Goal: Information Seeking & Learning: Find specific fact

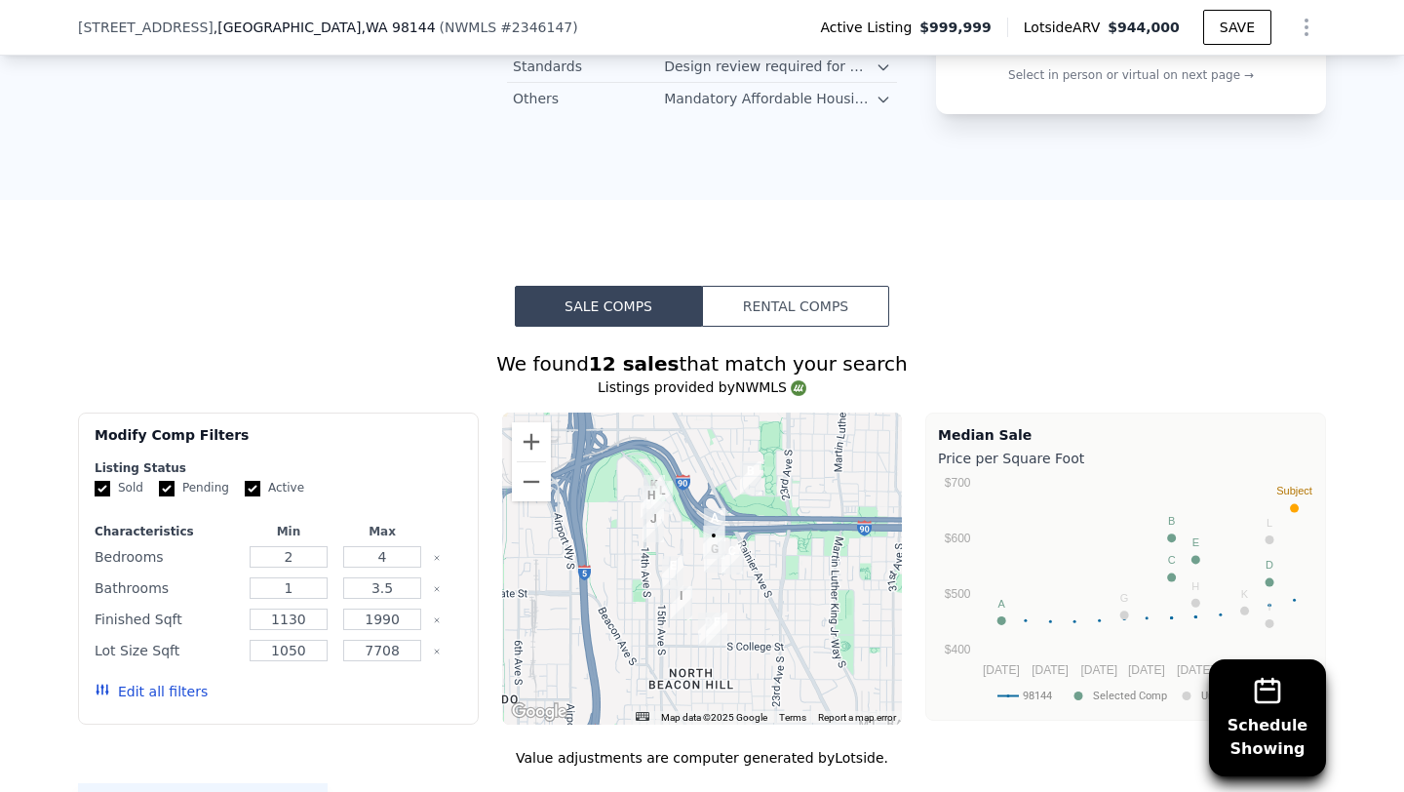
scroll to position [2156, 0]
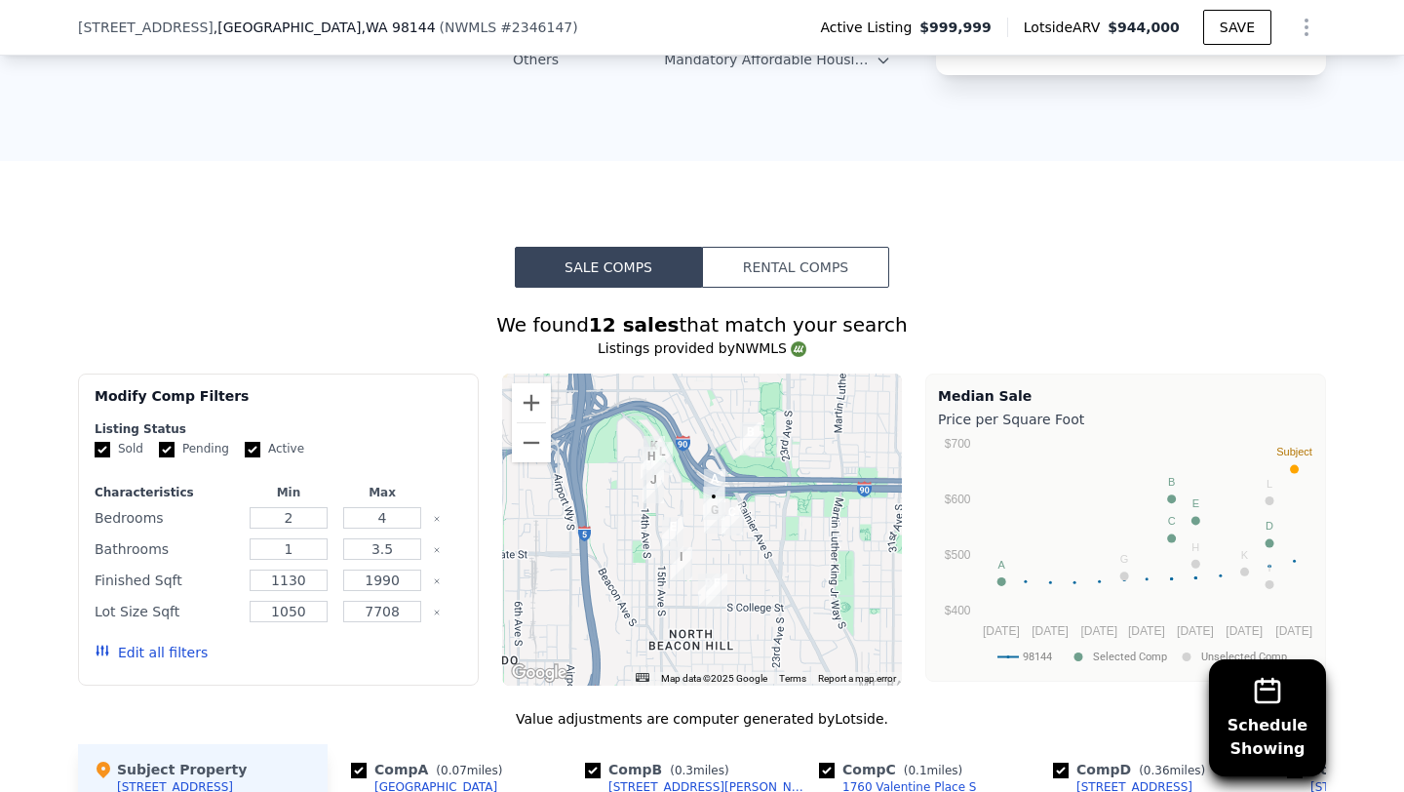
click at [162, 643] on button "Edit all filters" at bounding box center [151, 653] width 113 height 20
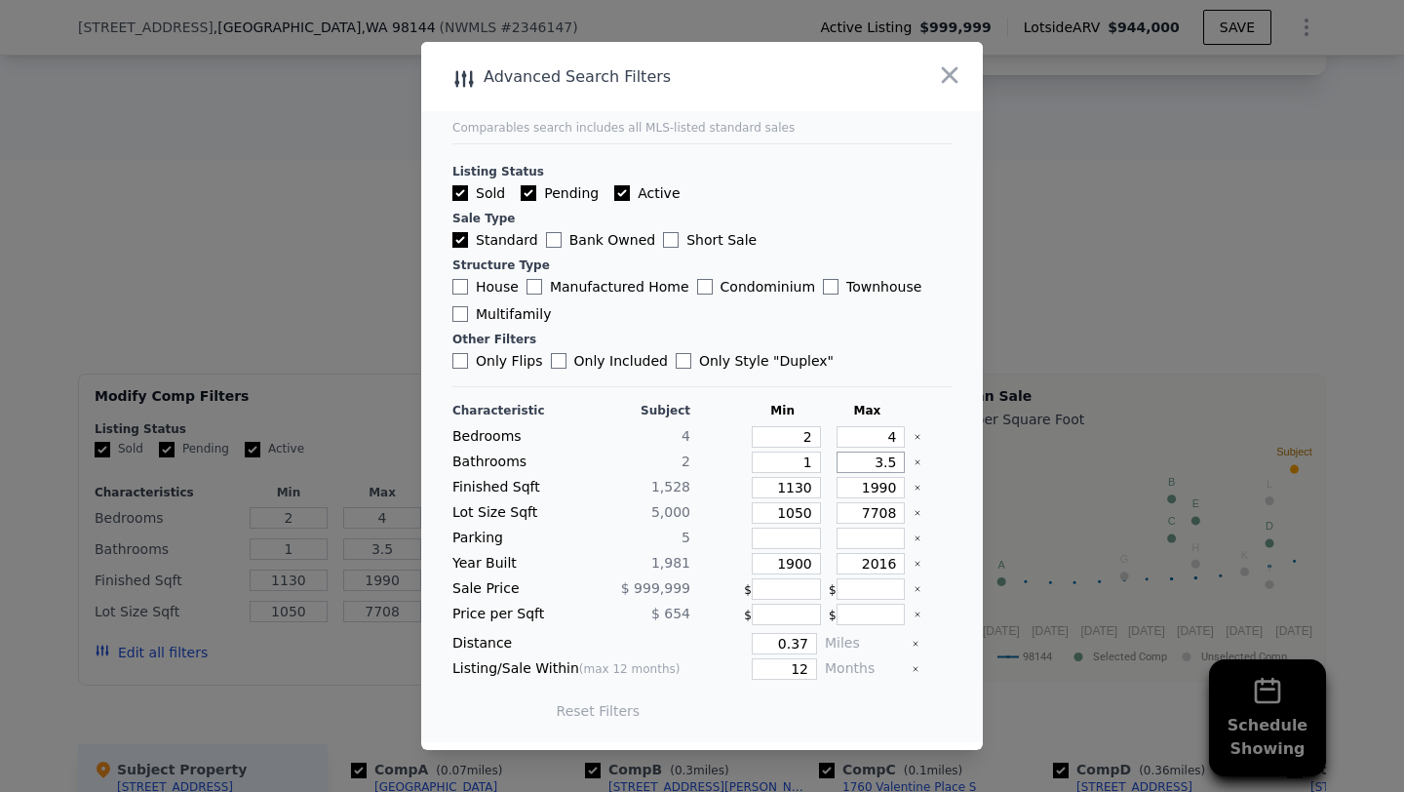
drag, startPoint x: 859, startPoint y: 459, endPoint x: 1098, endPoint y: 475, distance: 239.4
click at [1098, 475] on div "​ Advanced Search Filters Comparables search includes all MLS-listed standard s…" at bounding box center [702, 396] width 1404 height 792
type input "2"
type input "2.5"
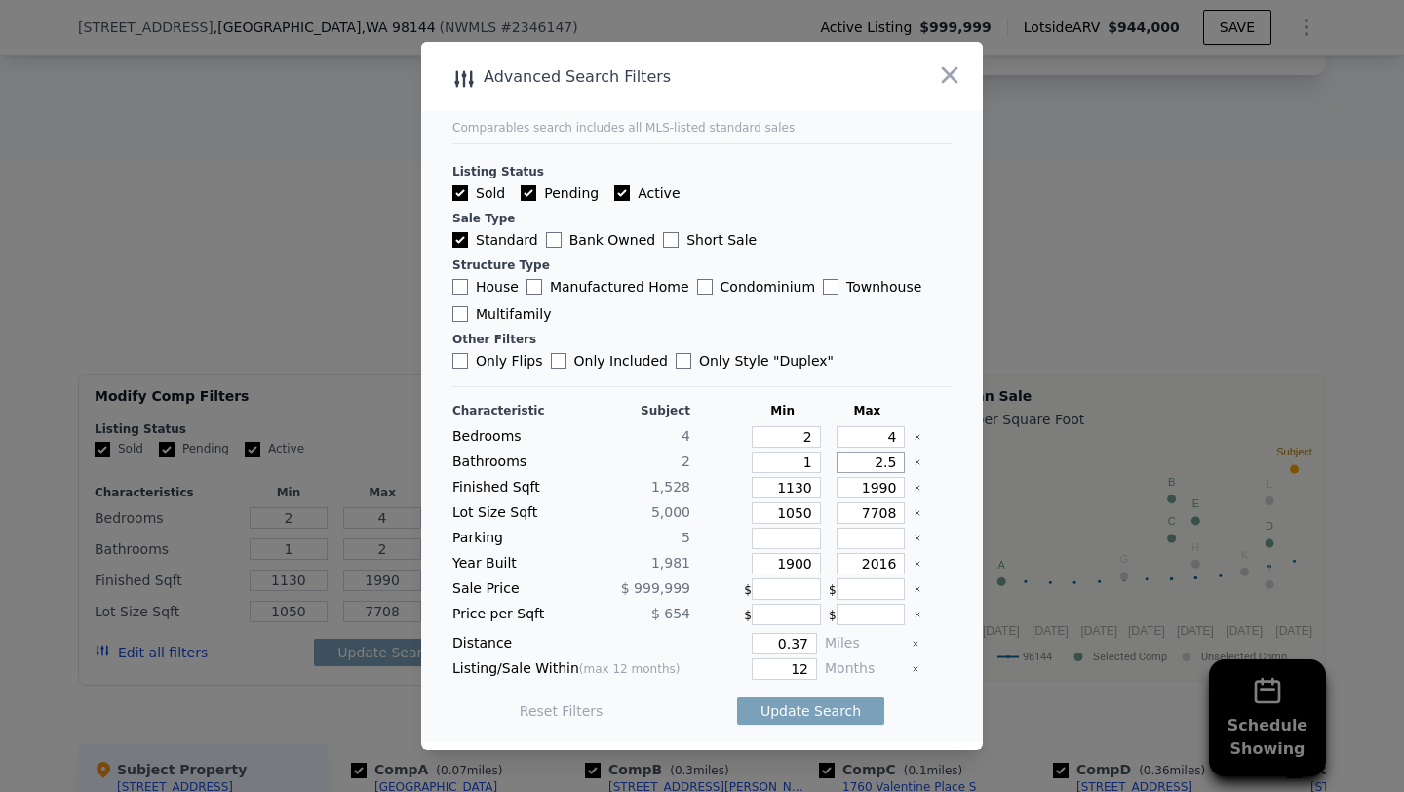
type input "2.5"
click at [795, 485] on input "1130" at bounding box center [786, 487] width 69 height 21
type input "130"
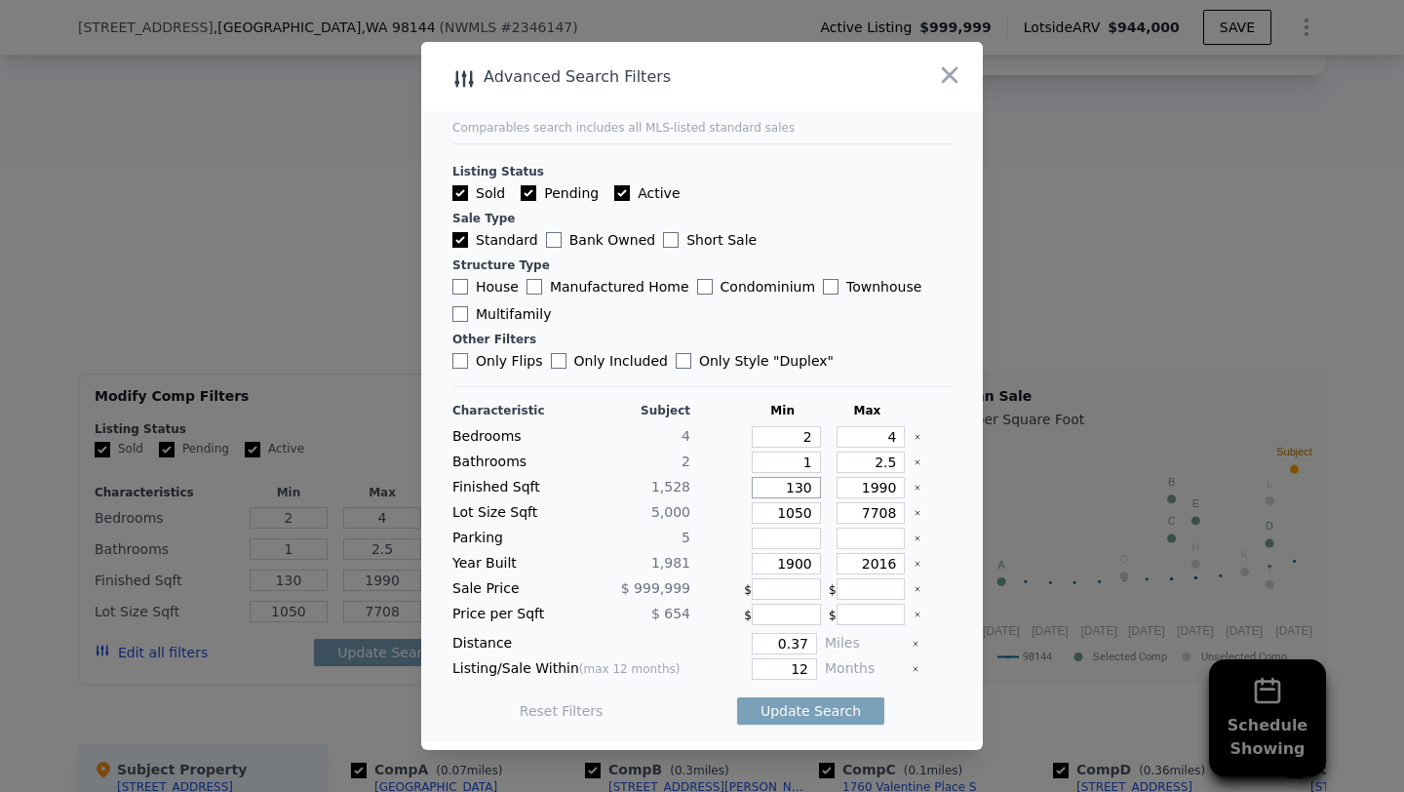
type input "1330"
click at [877, 487] on input "1990" at bounding box center [871, 487] width 69 height 21
type input "190"
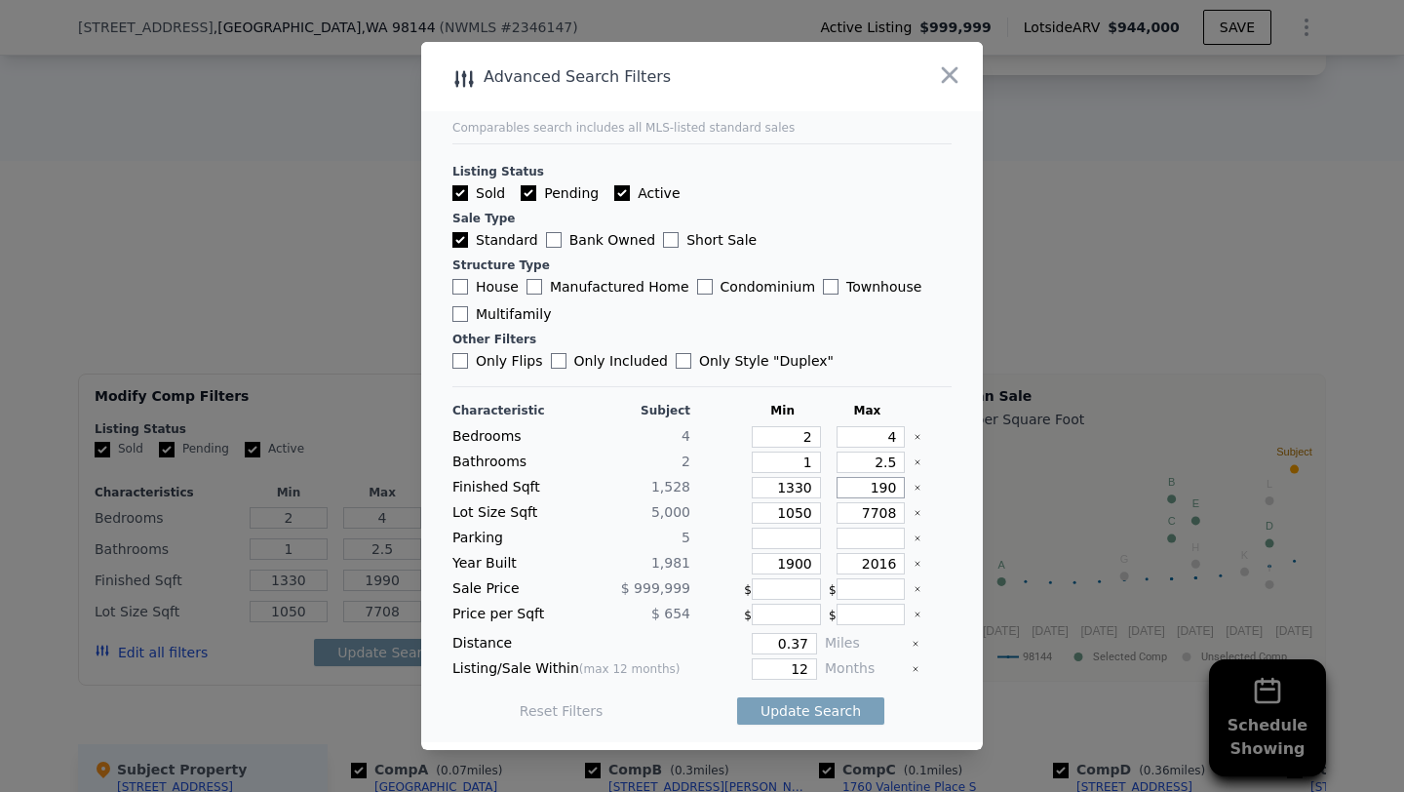
type input "190"
type input "1790"
click at [793, 514] on input "1050" at bounding box center [786, 512] width 69 height 21
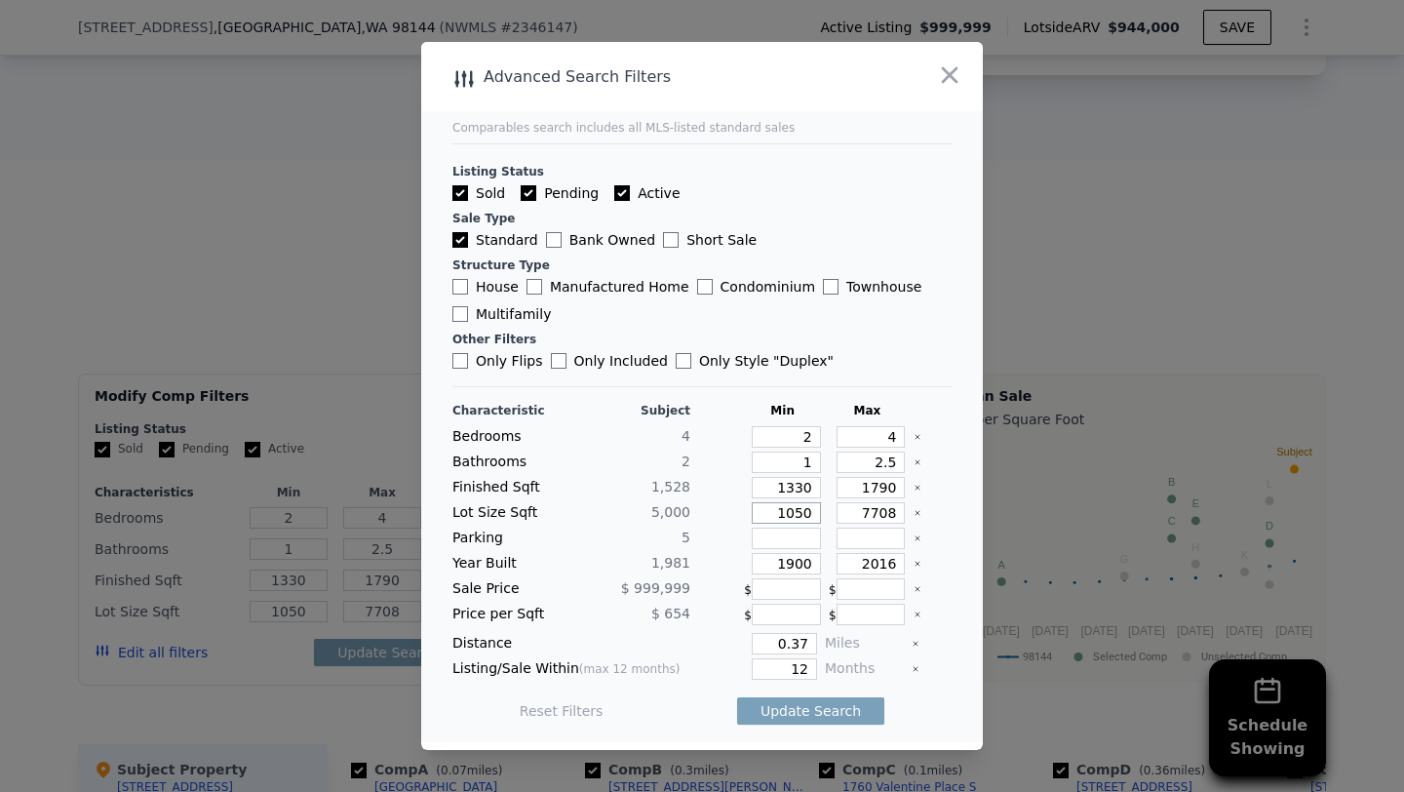
click at [785, 510] on input "1050" at bounding box center [786, 512] width 69 height 21
type input "050"
type input "50"
type input "504"
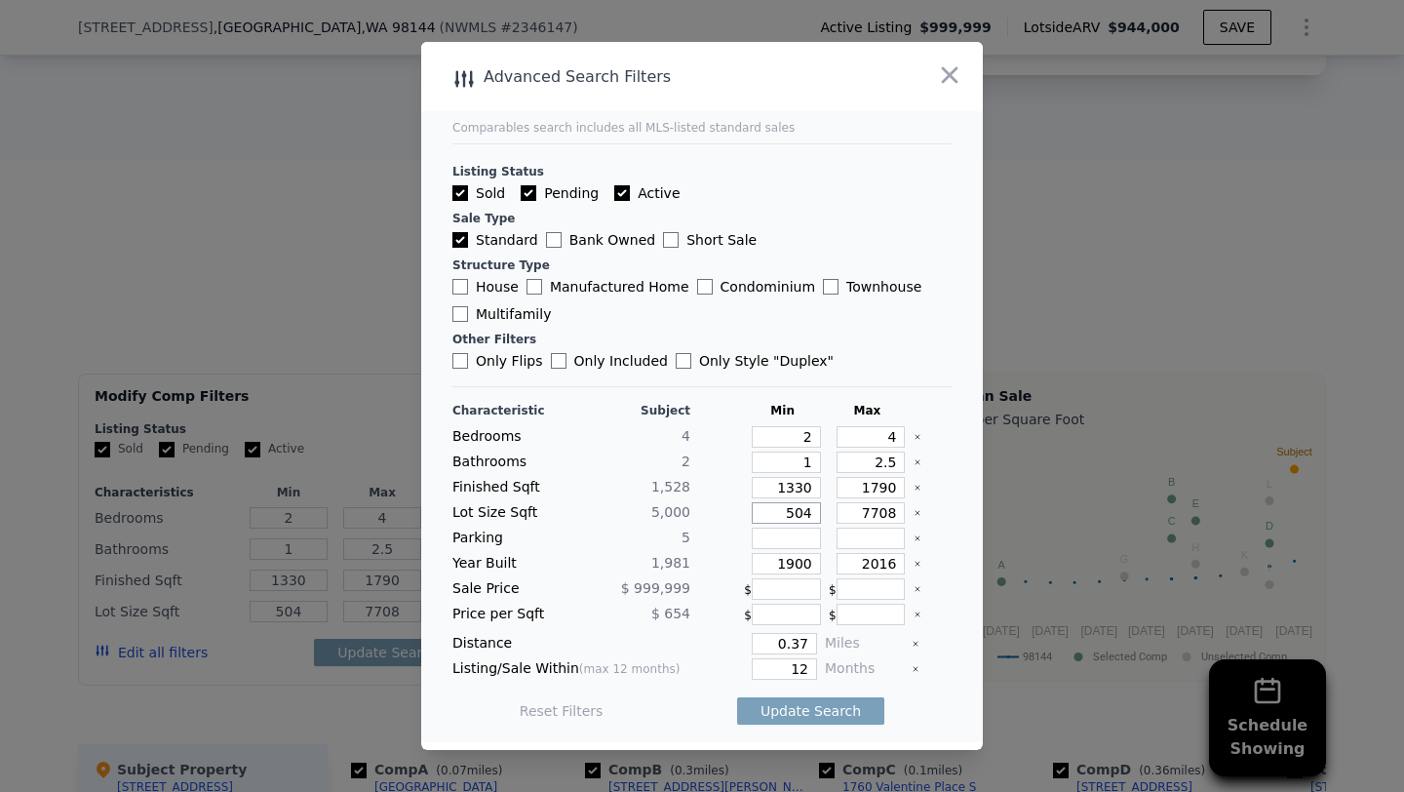
click at [782, 511] on input "504" at bounding box center [786, 512] width 69 height 21
type input "4504"
click at [792, 514] on input "4504" at bounding box center [786, 512] width 69 height 21
type input "404"
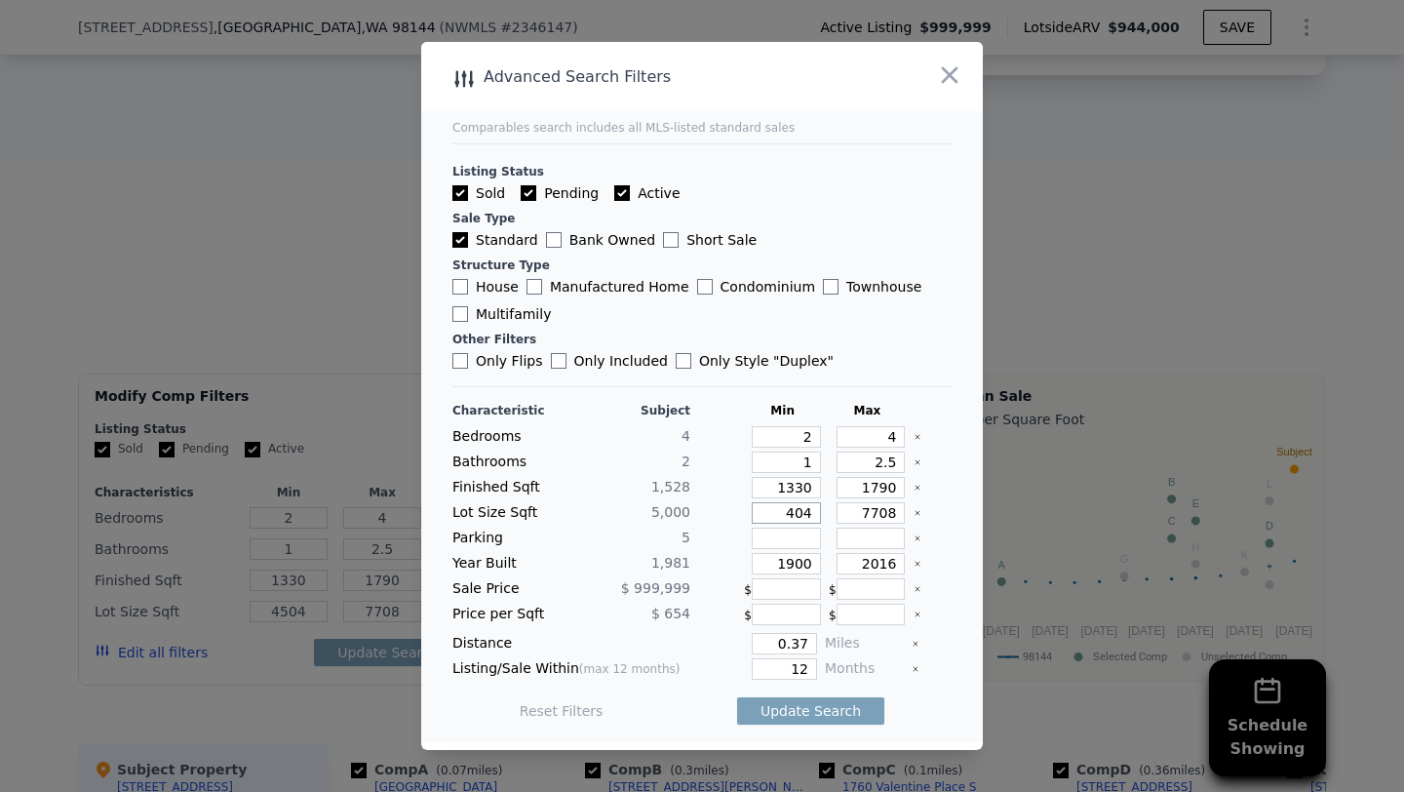
type input "404"
type input "4004"
click at [812, 510] on input "4004" at bounding box center [786, 512] width 69 height 21
type input "400"
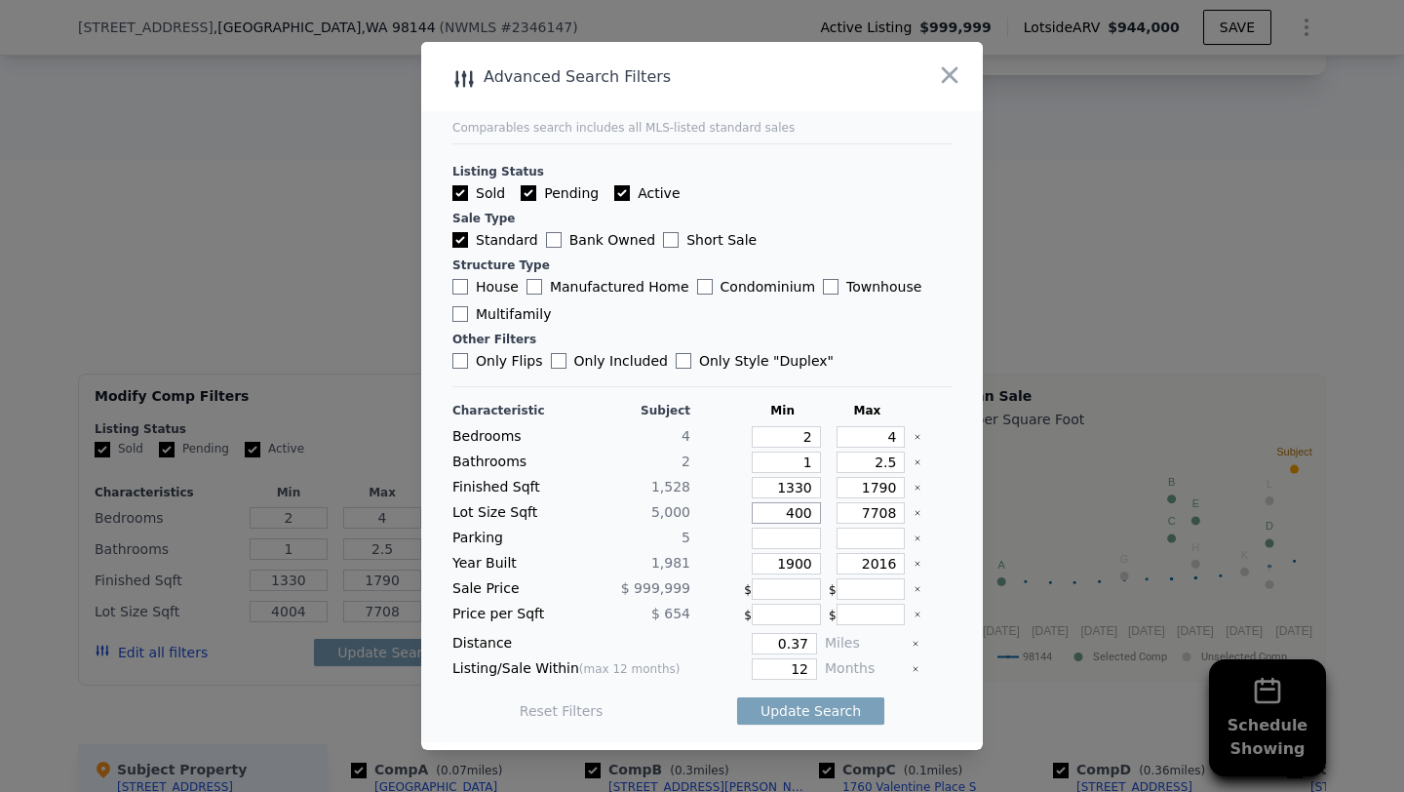
type input "400"
type input "4000"
click at [785, 515] on input "4000" at bounding box center [786, 512] width 69 height 21
type input "000"
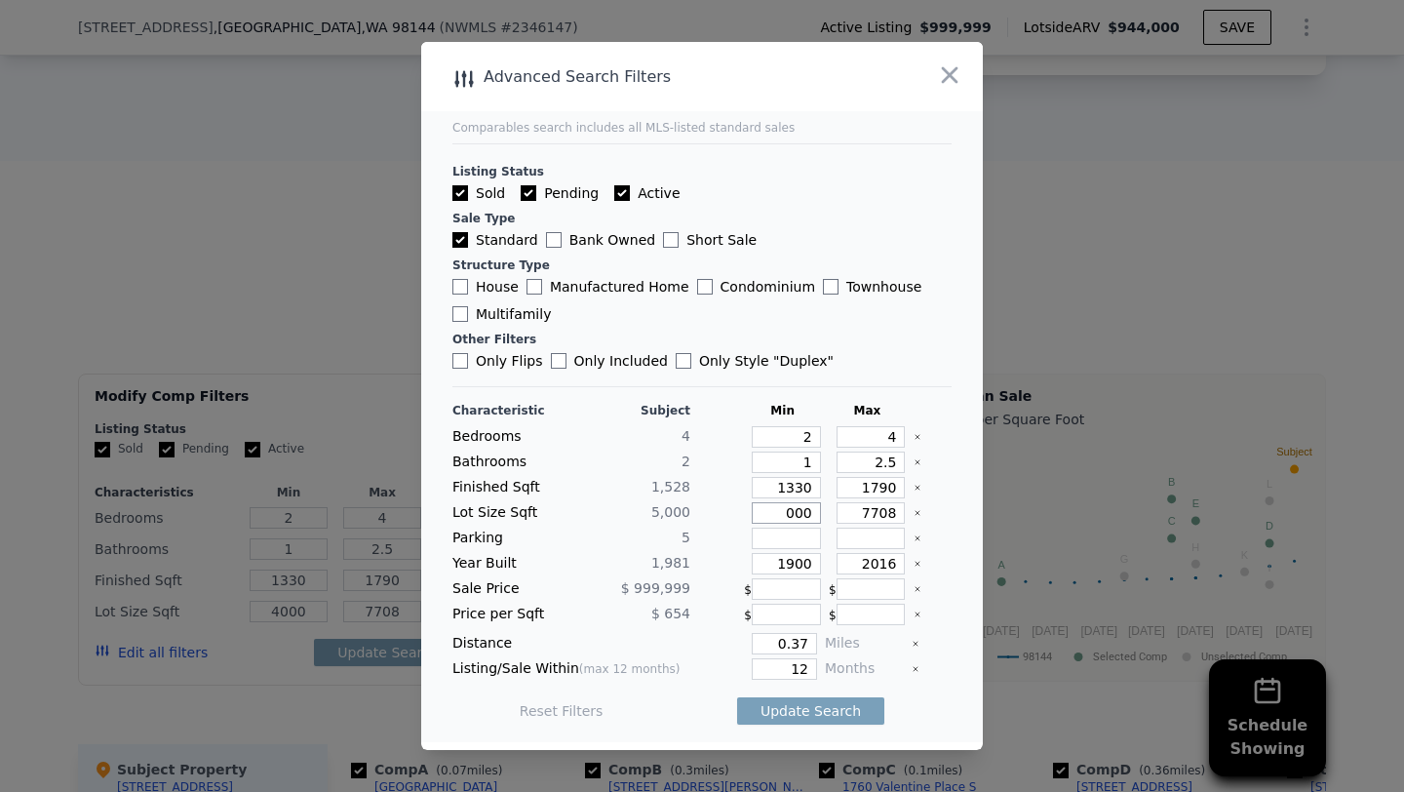
type input "0"
type input "03"
type input "3"
type input "300"
type input "30"
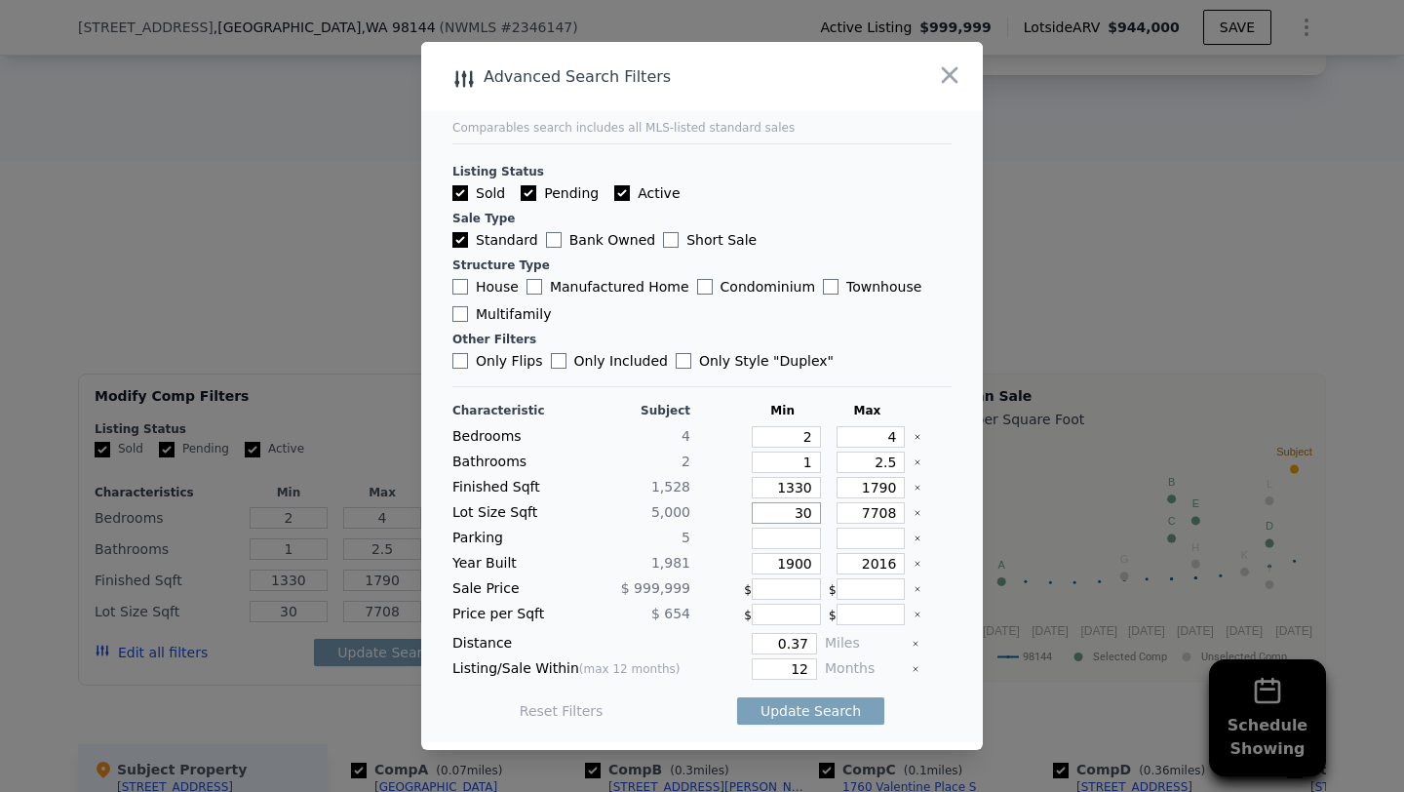
type input "300"
type input "3000"
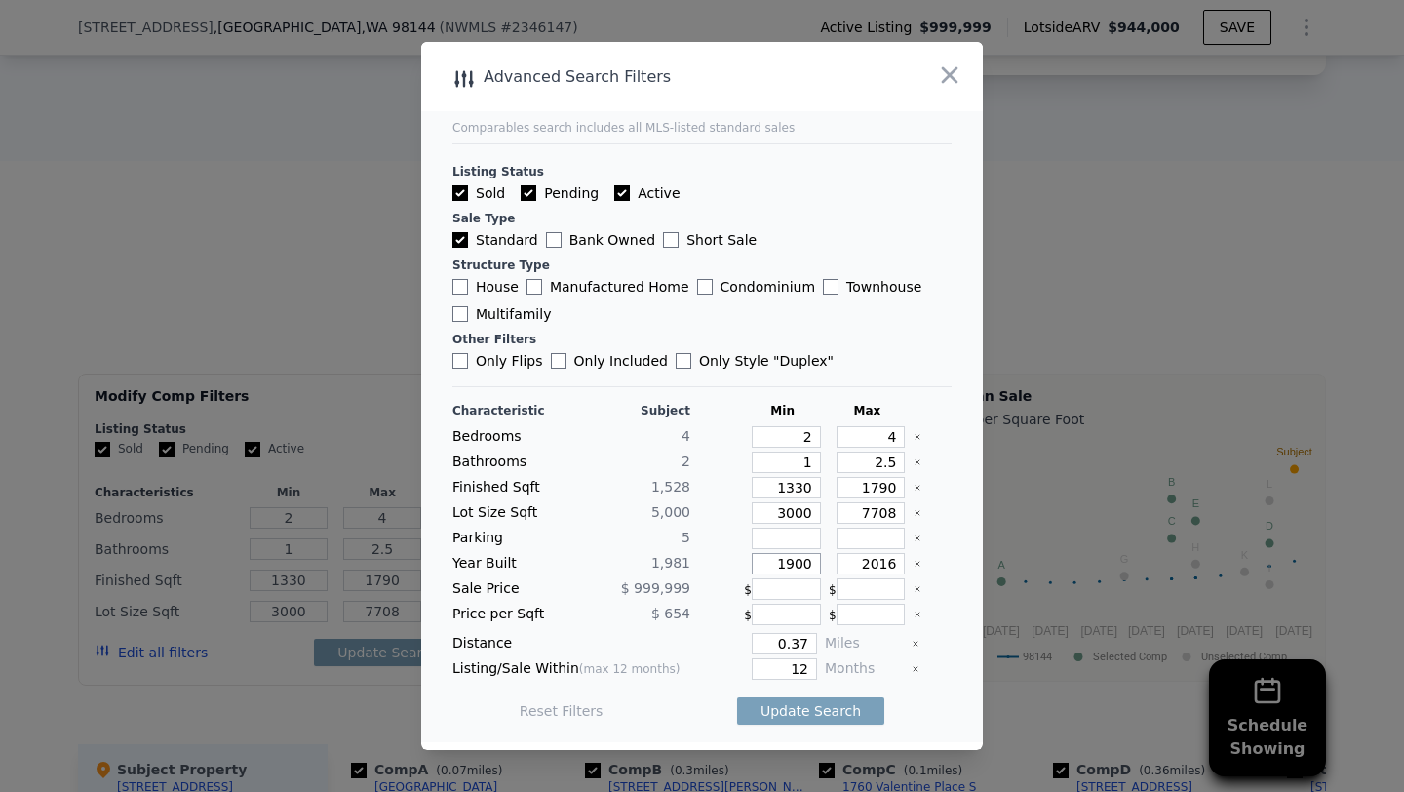
drag, startPoint x: 794, startPoint y: 561, endPoint x: 884, endPoint y: 565, distance: 89.8
click at [884, 565] on div "Year Built 1,981 1900 2016" at bounding box center [702, 563] width 499 height 21
type input "1974"
drag, startPoint x: 860, startPoint y: 564, endPoint x: 1027, endPoint y: 564, distance: 166.8
click at [1027, 564] on div "​ Advanced Search Filters Comparables search includes all MLS-listed standard s…" at bounding box center [702, 396] width 1404 height 792
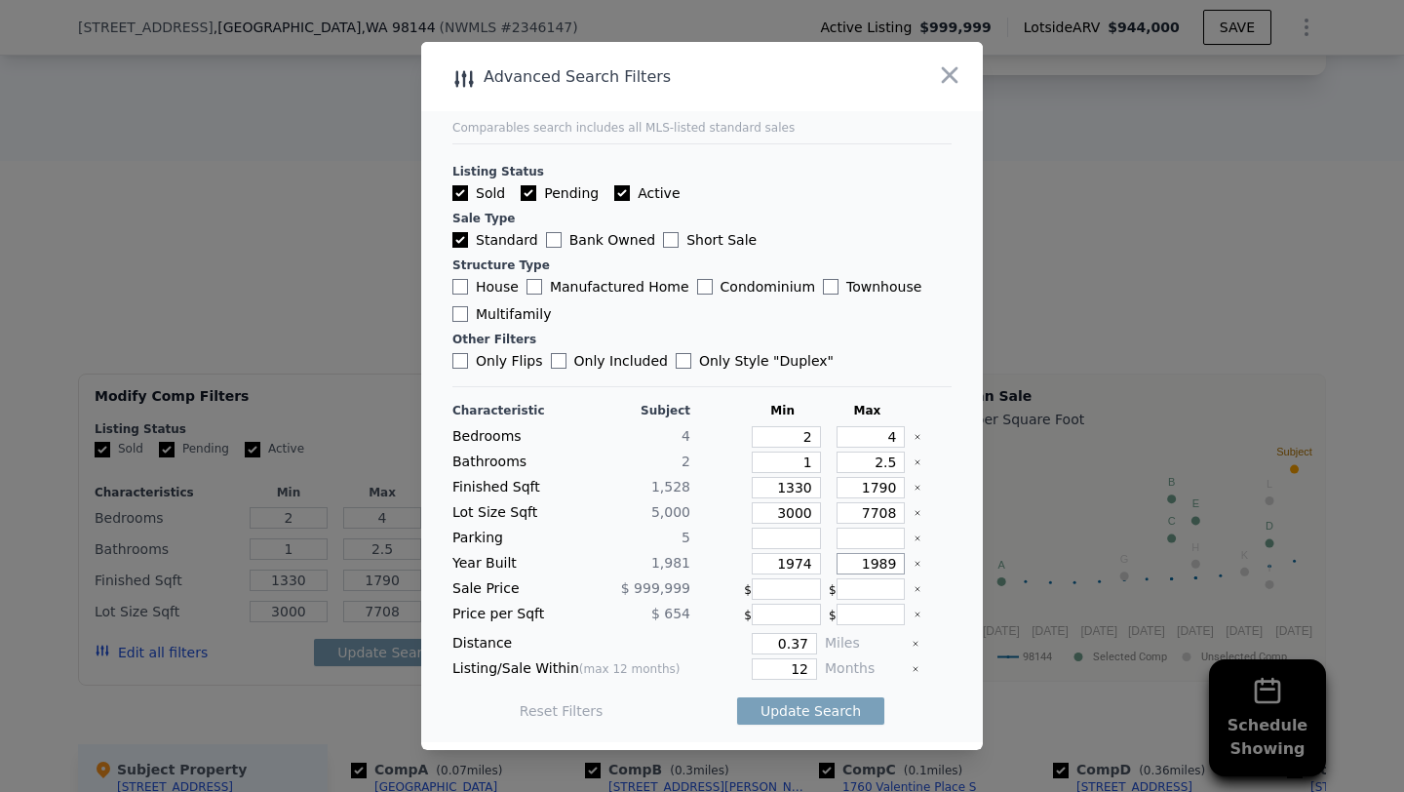
type input "1989"
drag, startPoint x: 771, startPoint y: 644, endPoint x: 944, endPoint y: 644, distance: 172.6
click at [944, 644] on div "Distance 0.37 Miles" at bounding box center [702, 643] width 499 height 21
click at [795, 647] on input "5" at bounding box center [784, 643] width 65 height 21
type input "0.5"
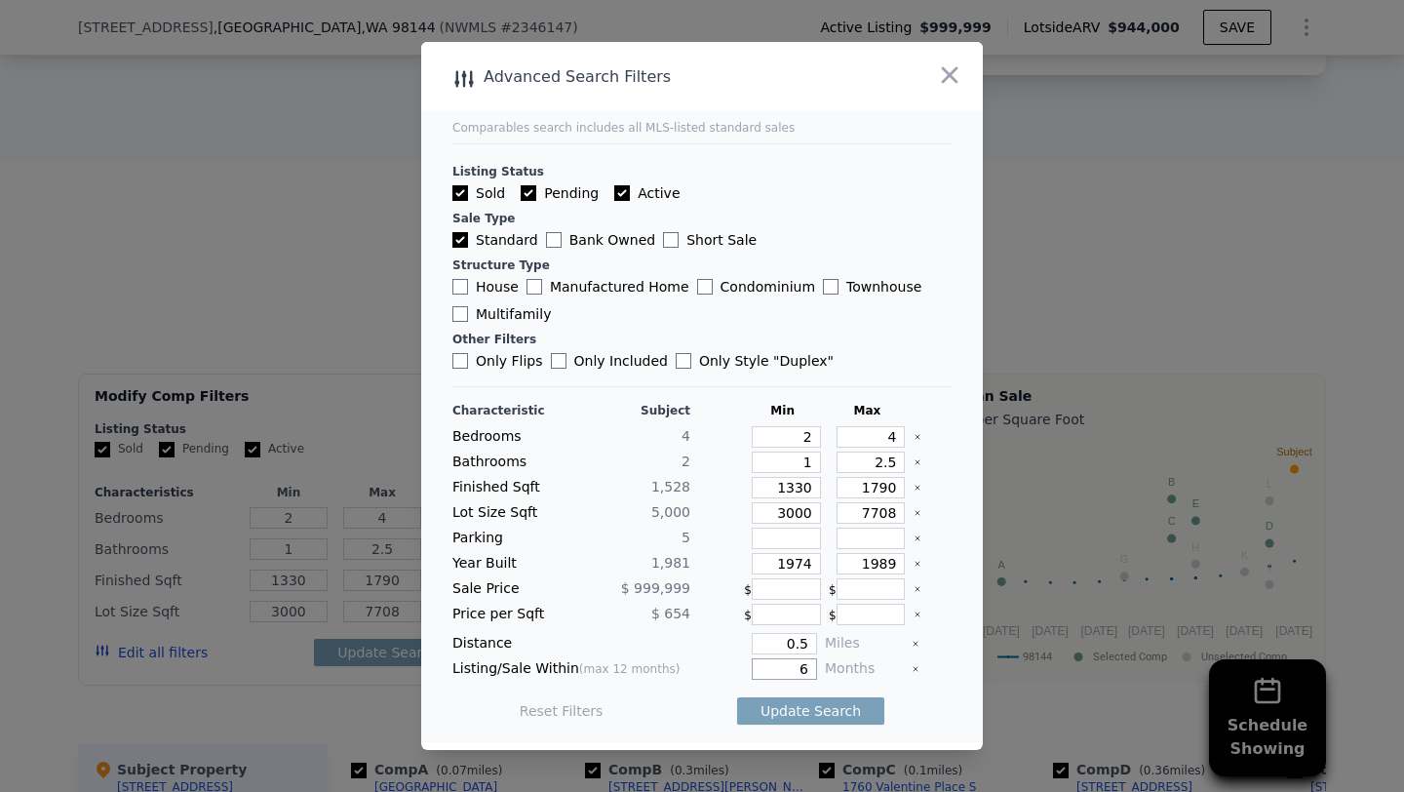
type input "6"
click at [737, 697] on button "Update Search" at bounding box center [810, 710] width 147 height 27
click at [221, 206] on div at bounding box center [702, 396] width 1404 height 792
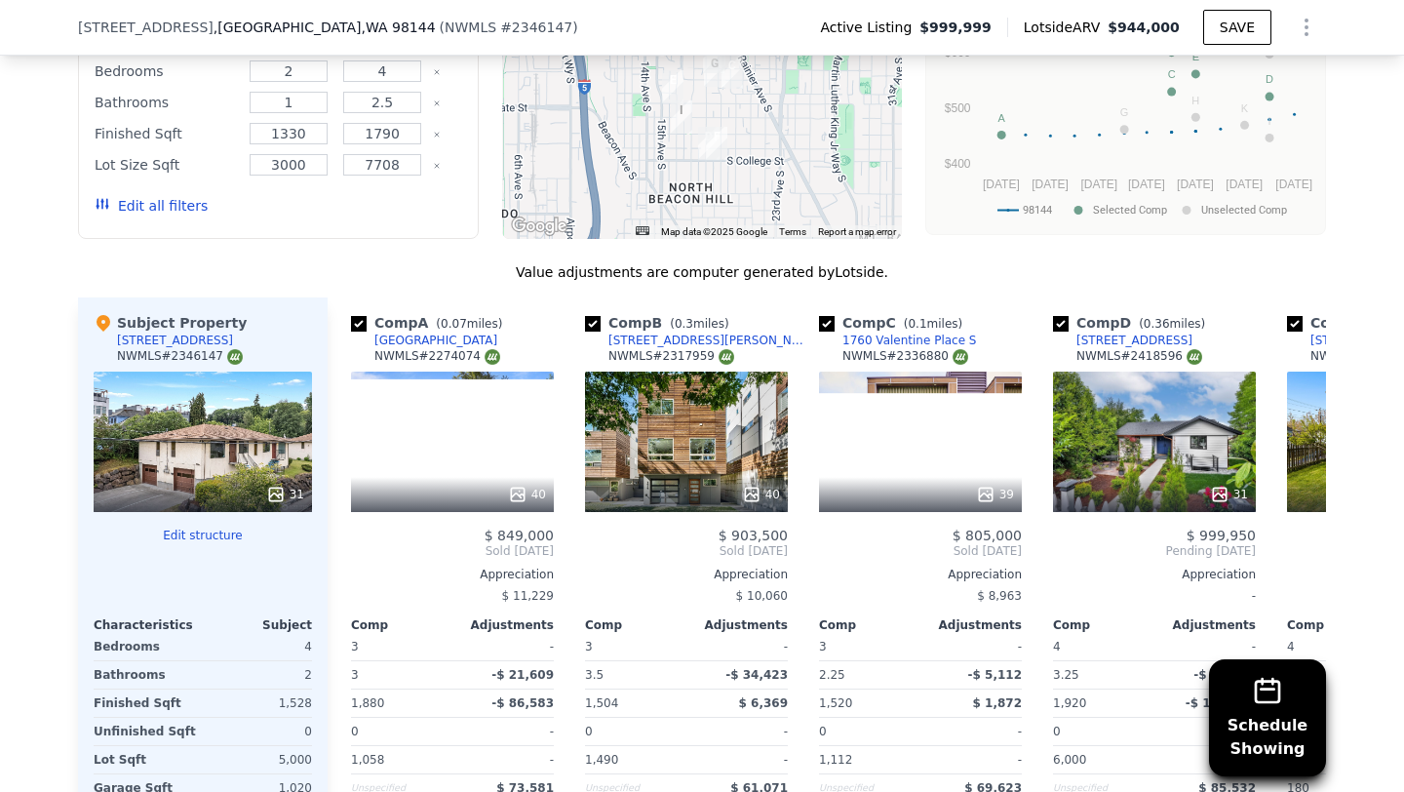
scroll to position [2604, 0]
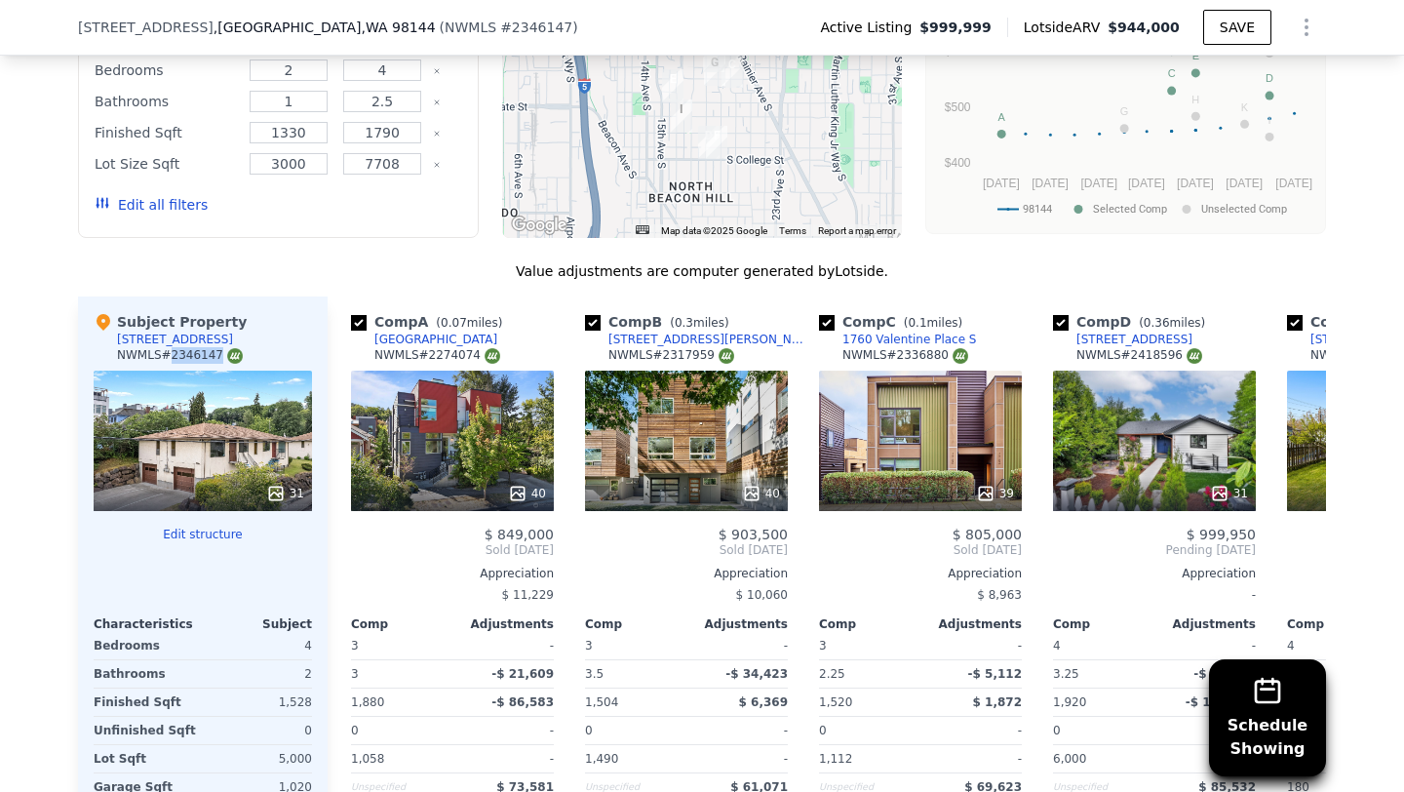
drag, startPoint x: 218, startPoint y: 355, endPoint x: 171, endPoint y: 360, distance: 48.0
click at [171, 360] on div "NWMLS # 2346147" at bounding box center [180, 355] width 126 height 17
copy div "2346147"
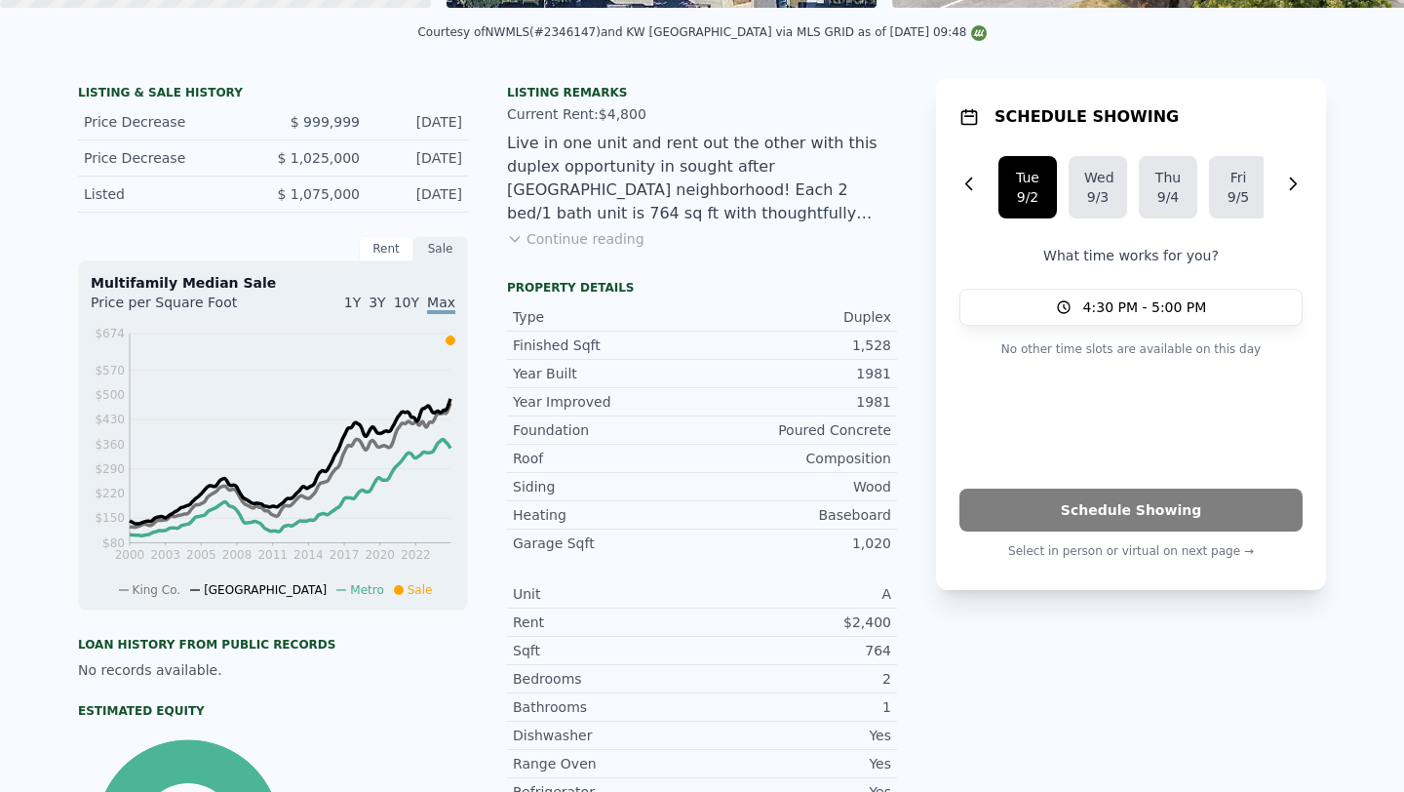
scroll to position [0, 0]
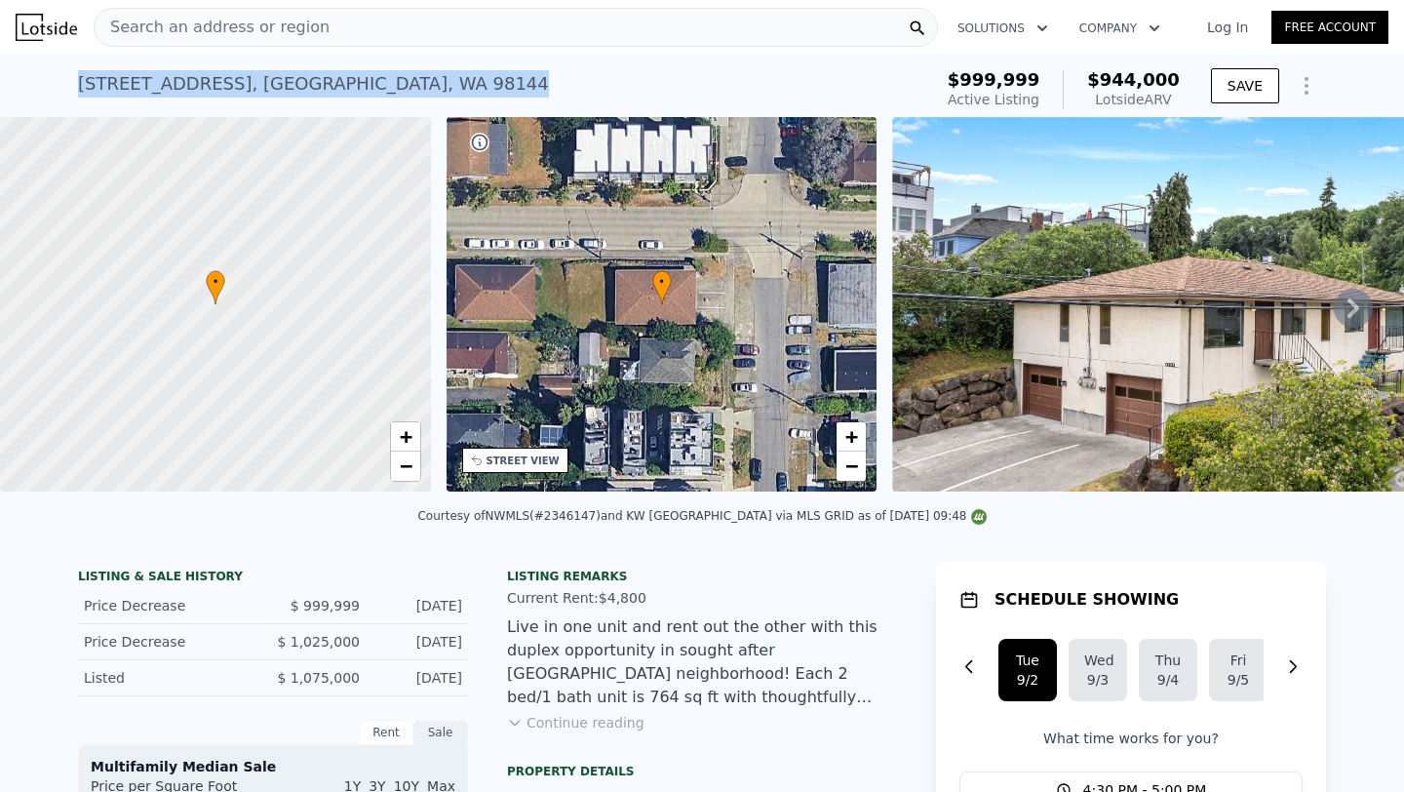
drag, startPoint x: 370, startPoint y: 78, endPoint x: 60, endPoint y: 61, distance: 309.6
click at [60, 61] on div "[STREET_ADDRESS] Active at $999,999 (~ARV $944k ) $999,999 Active Listing $944,…" at bounding box center [702, 86] width 1404 height 62
copy div "[STREET_ADDRESS]"
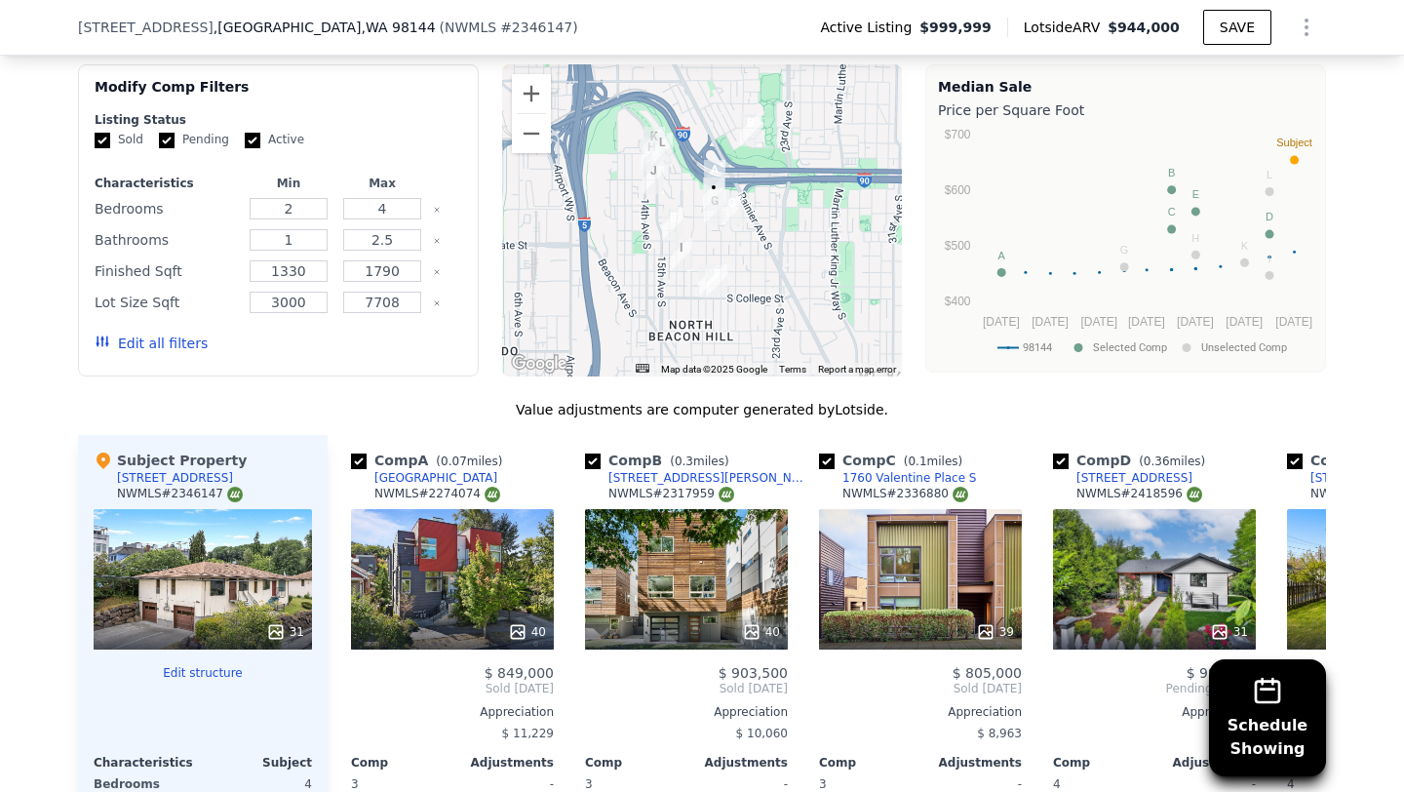
scroll to position [2457, 0]
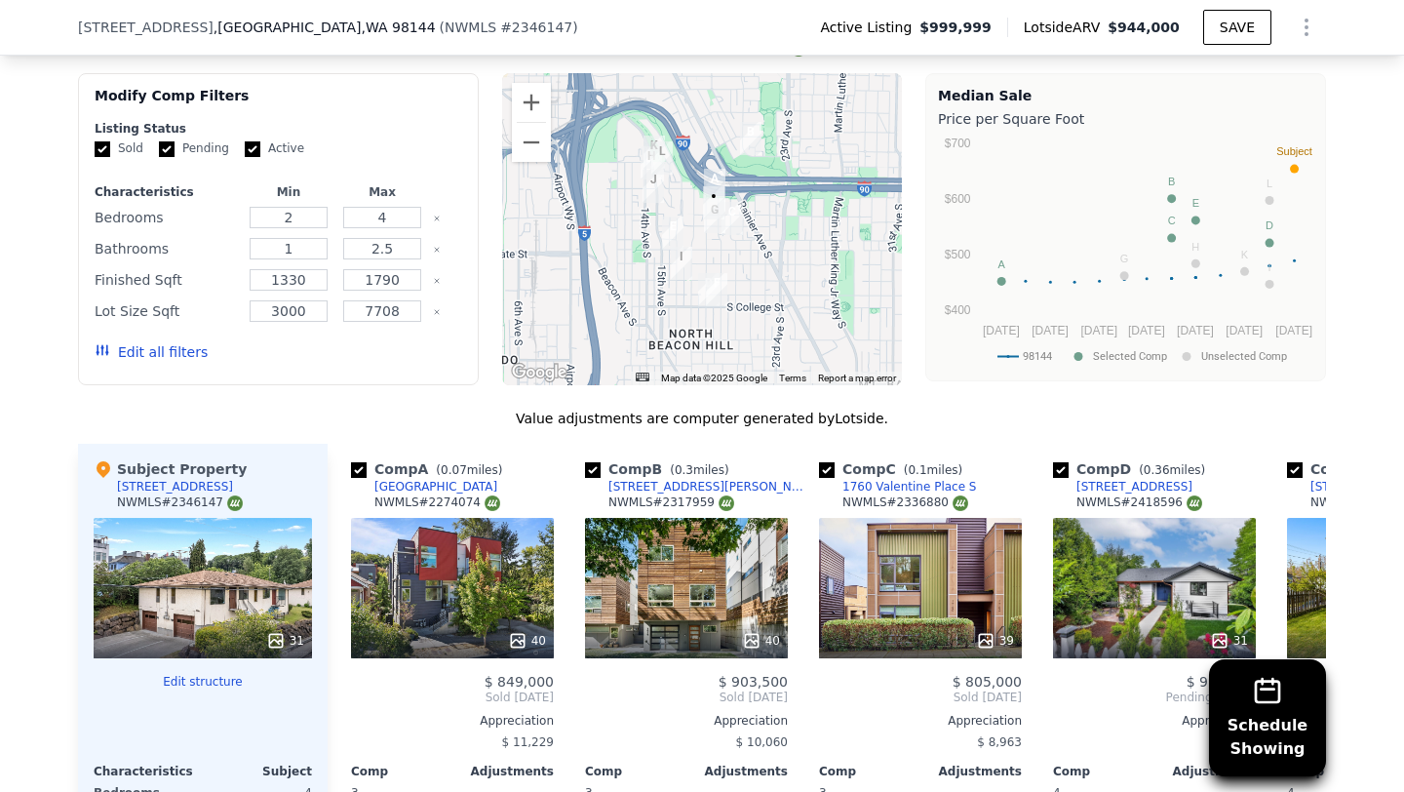
click at [187, 349] on button "Edit all filters" at bounding box center [151, 352] width 113 height 20
